Goal: Task Accomplishment & Management: Use online tool/utility

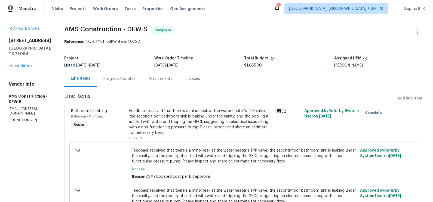
click at [118, 82] on div "Progress Updates" at bounding box center [119, 79] width 45 height 16
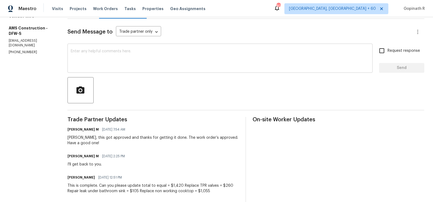
scroll to position [87, 0]
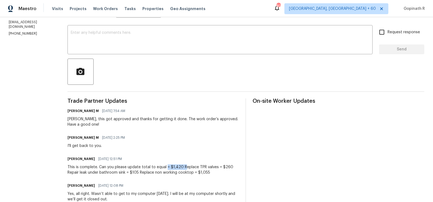
drag, startPoint x: 164, startPoint y: 166, endPoint x: 182, endPoint y: 167, distance: 17.2
click at [182, 167] on div "This is complete. Can you please update total to equal = $1,420 Replace TPR val…" at bounding box center [154, 169] width 172 height 11
drag, startPoint x: 195, startPoint y: 173, endPoint x: 207, endPoint y: 173, distance: 12.2
click at [207, 173] on div "This is complete. Can you please update total to equal = $1,420 Replace TPR val…" at bounding box center [154, 169] width 172 height 11
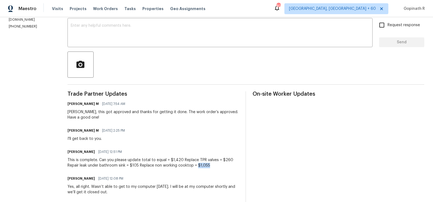
scroll to position [0, 0]
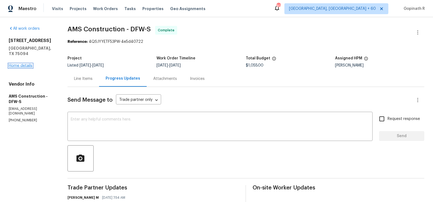
click at [18, 64] on link "Home details" at bounding box center [21, 66] width 24 height 4
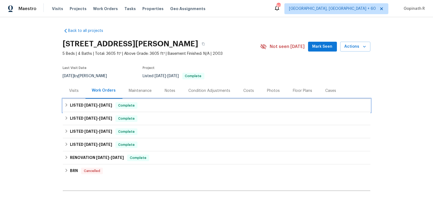
click at [125, 103] on span "Complete" at bounding box center [126, 105] width 21 height 5
